Goal: Find contact information: Find contact information

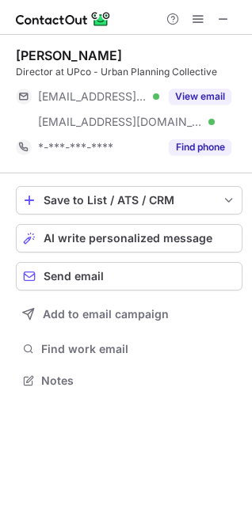
scroll to position [370, 252]
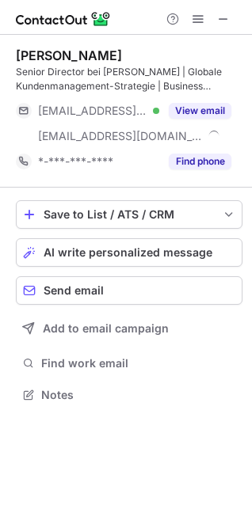
scroll to position [384, 252]
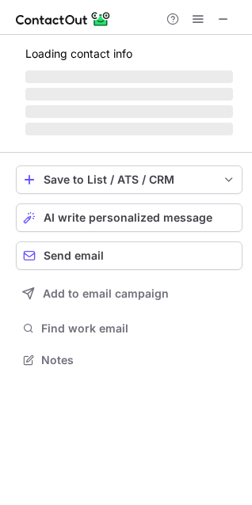
scroll to position [409, 252]
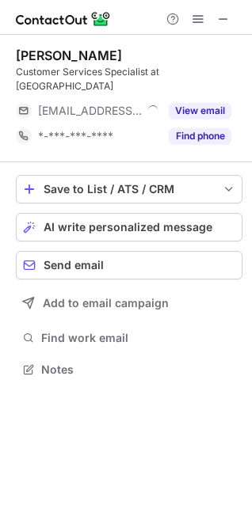
scroll to position [344, 252]
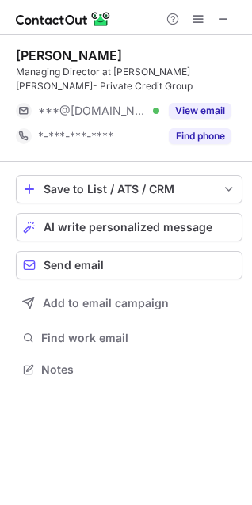
scroll to position [359, 252]
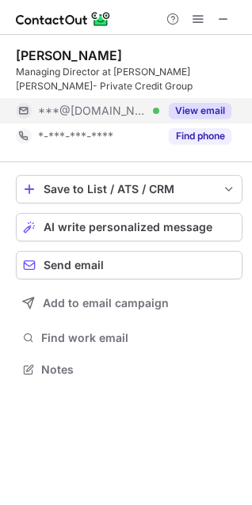
click at [194, 111] on button "View email" at bounding box center [200, 111] width 63 height 16
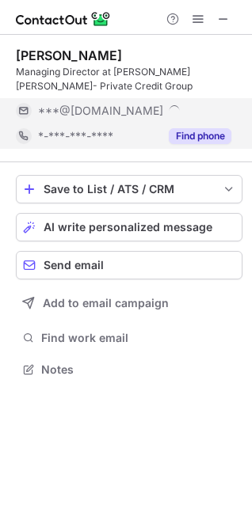
click at [195, 134] on button "Find phone" at bounding box center [200, 136] width 63 height 16
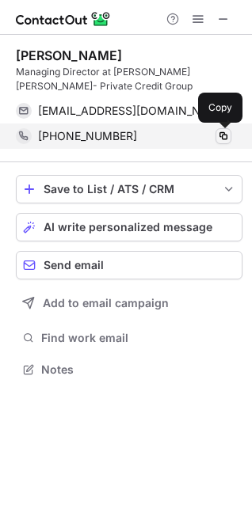
click at [222, 138] on span at bounding box center [223, 136] width 13 height 13
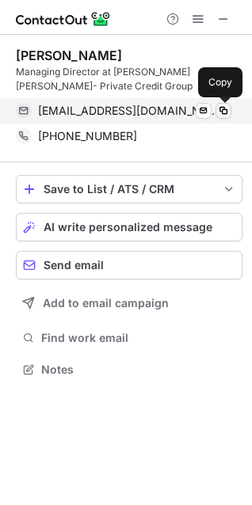
click at [225, 111] on span at bounding box center [223, 111] width 13 height 13
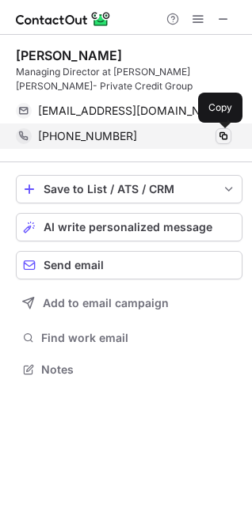
click at [224, 133] on span at bounding box center [223, 136] width 13 height 13
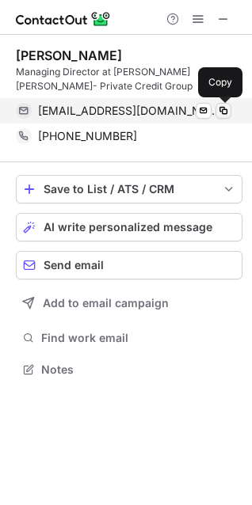
click at [226, 115] on span at bounding box center [223, 111] width 13 height 13
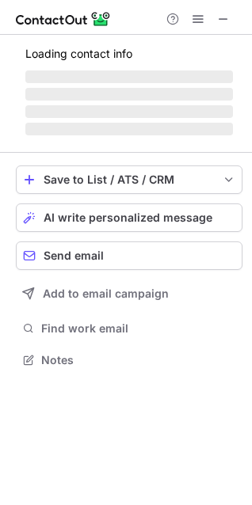
scroll to position [384, 252]
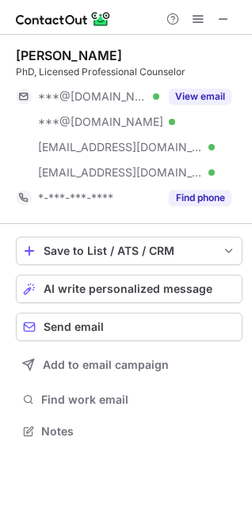
scroll to position [420, 252]
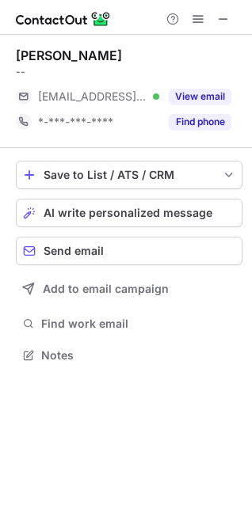
scroll to position [344, 252]
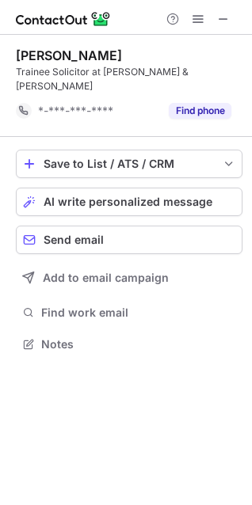
scroll to position [319, 252]
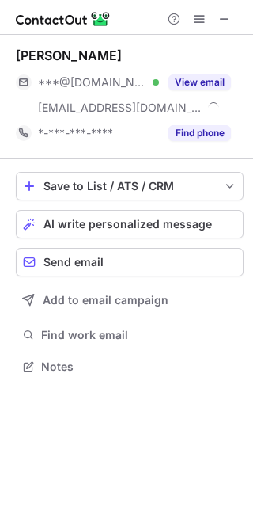
scroll to position [355, 253]
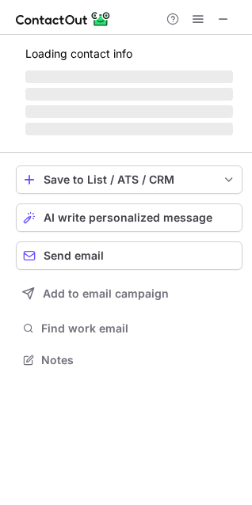
scroll to position [384, 252]
